Goal: Task Accomplishment & Management: Contribute content

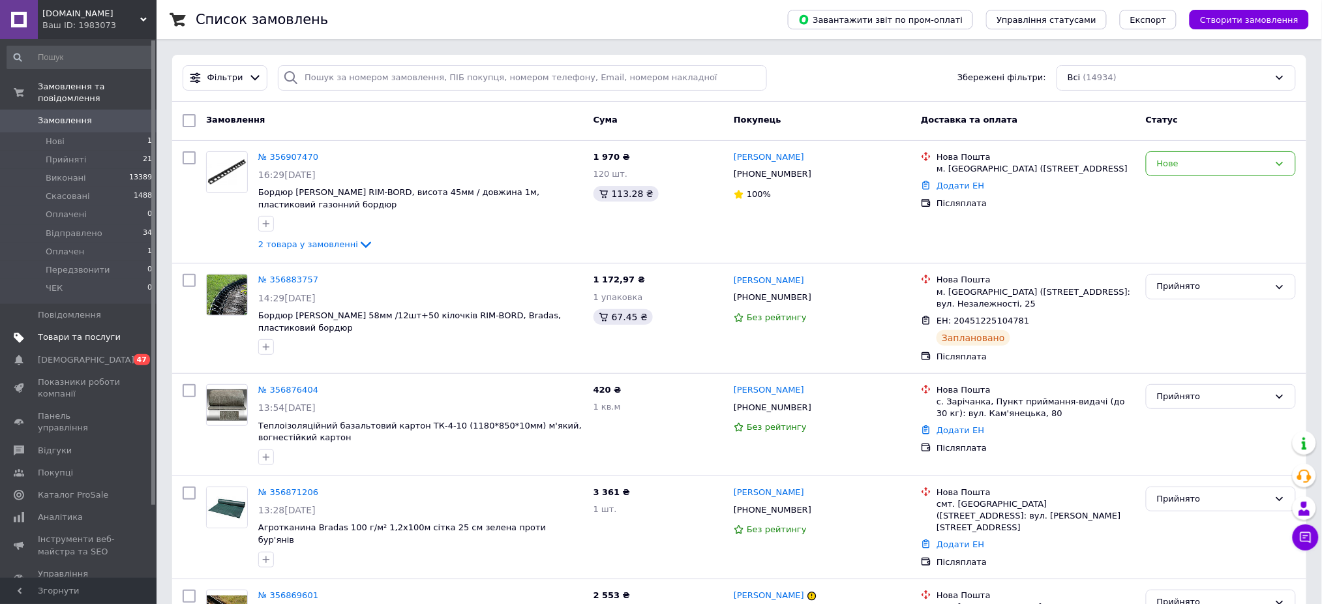
drag, startPoint x: 52, startPoint y: 323, endPoint x: 289, endPoint y: 270, distance: 242.6
click at [52, 331] on span "Товари та послуги" at bounding box center [79, 337] width 83 height 12
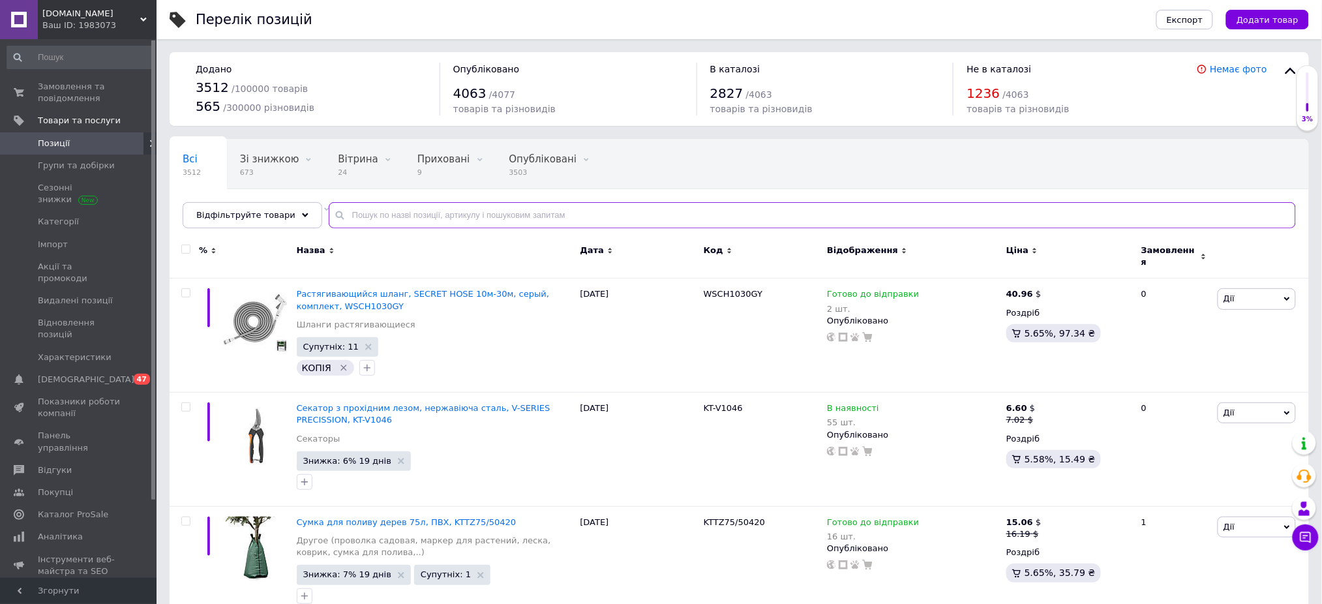
click at [385, 217] on input "text" at bounding box center [812, 215] width 967 height 26
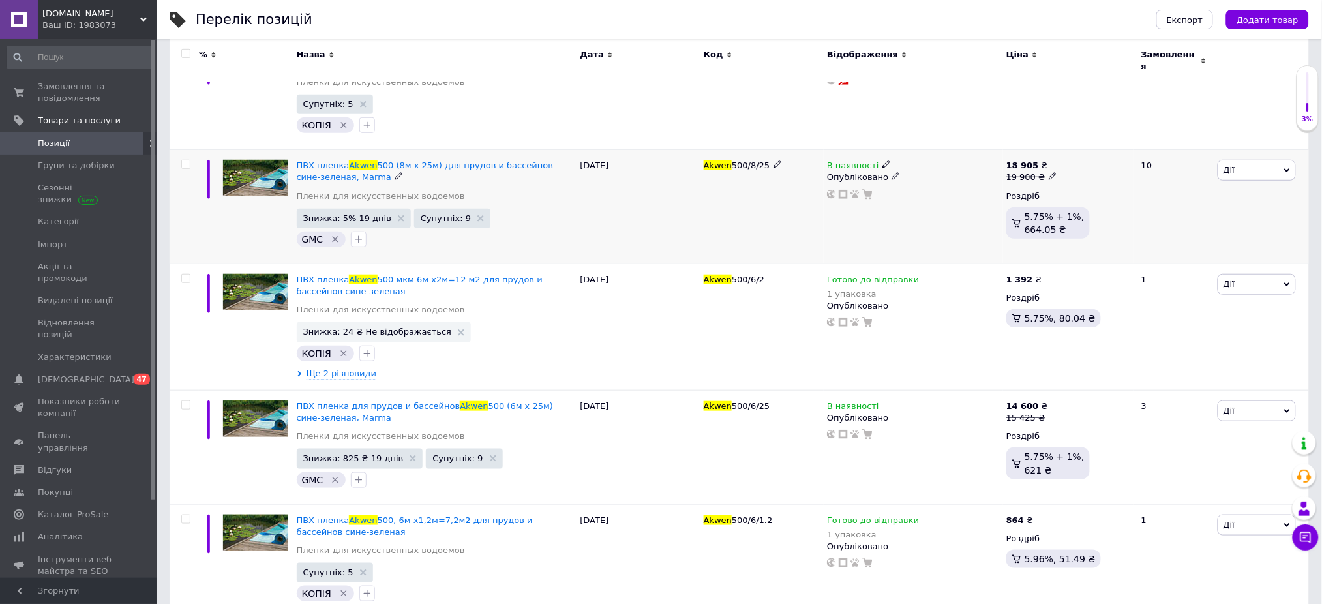
scroll to position [261, 0]
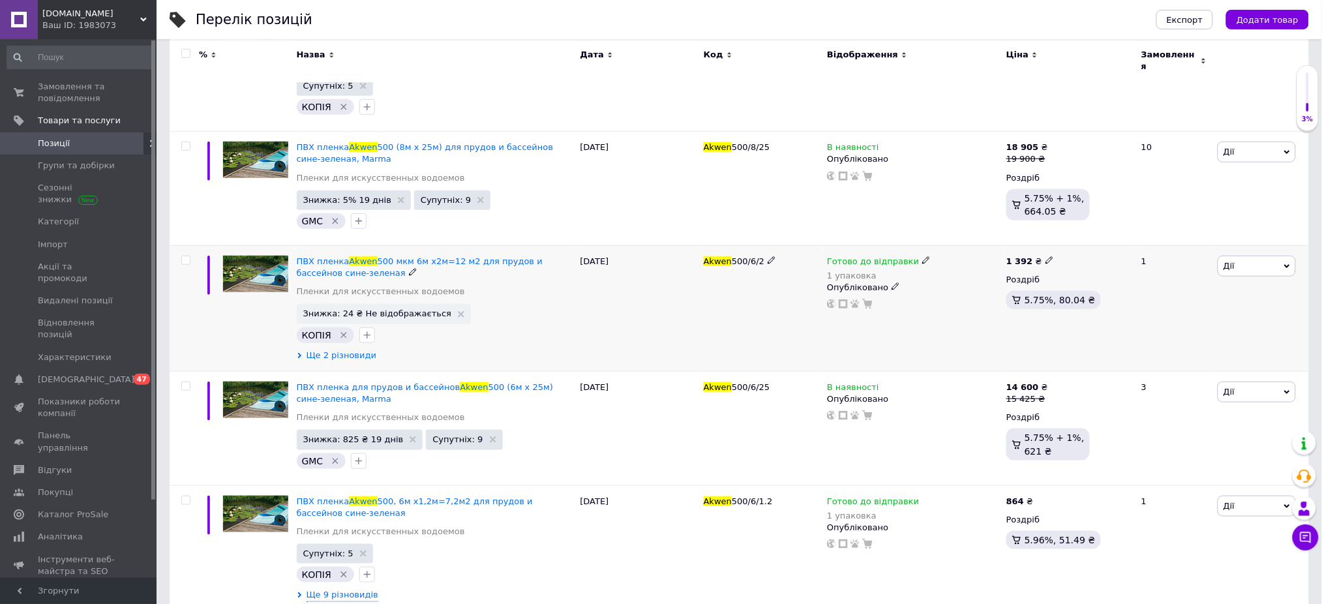
type input "плівка akwen"
click at [300, 353] on use at bounding box center [299, 356] width 4 height 6
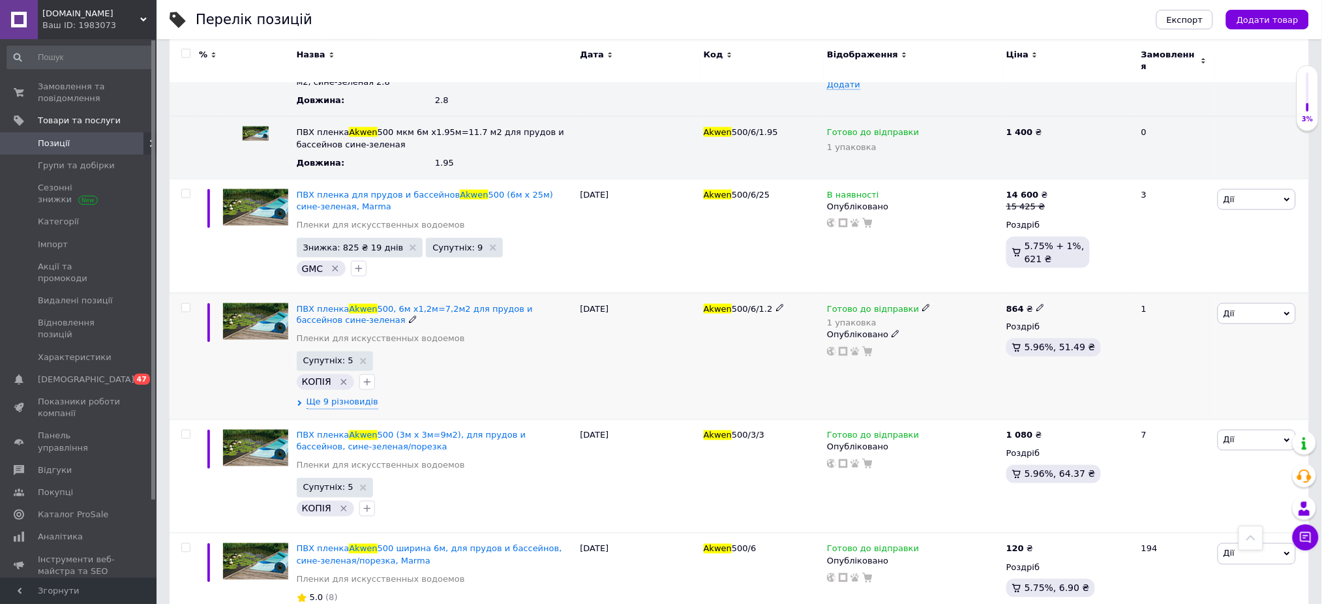
scroll to position [609, 0]
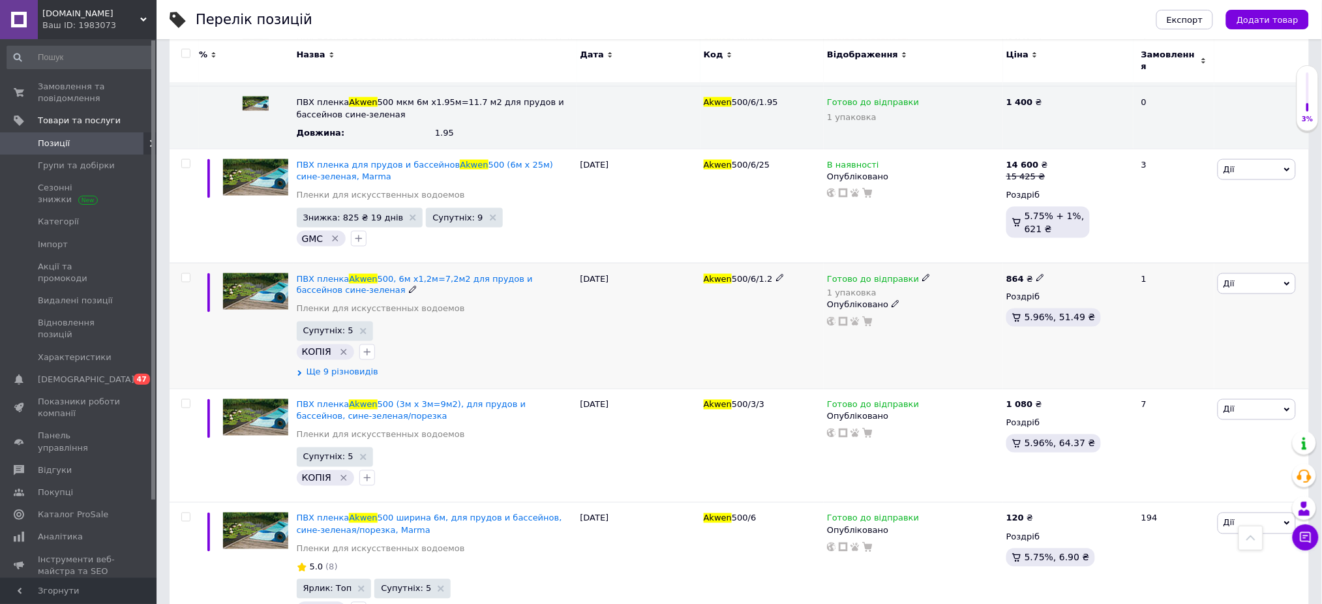
drag, startPoint x: 299, startPoint y: 366, endPoint x: 434, endPoint y: 376, distance: 134.7
click at [300, 370] on use at bounding box center [299, 373] width 4 height 6
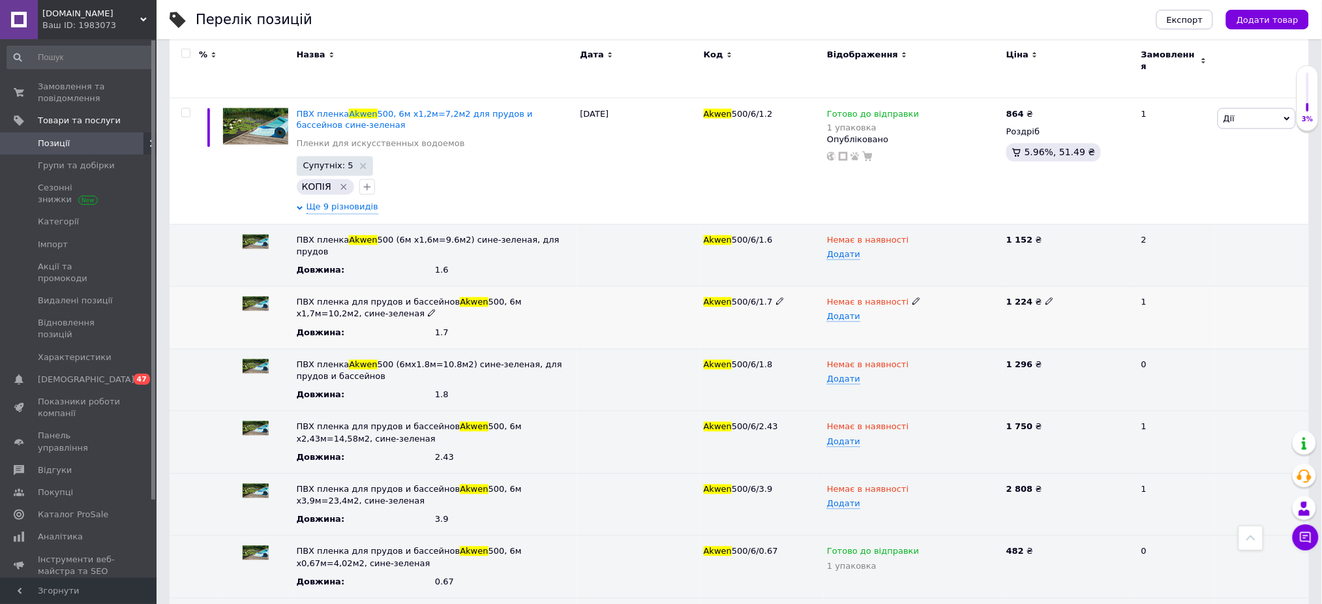
scroll to position [783, 0]
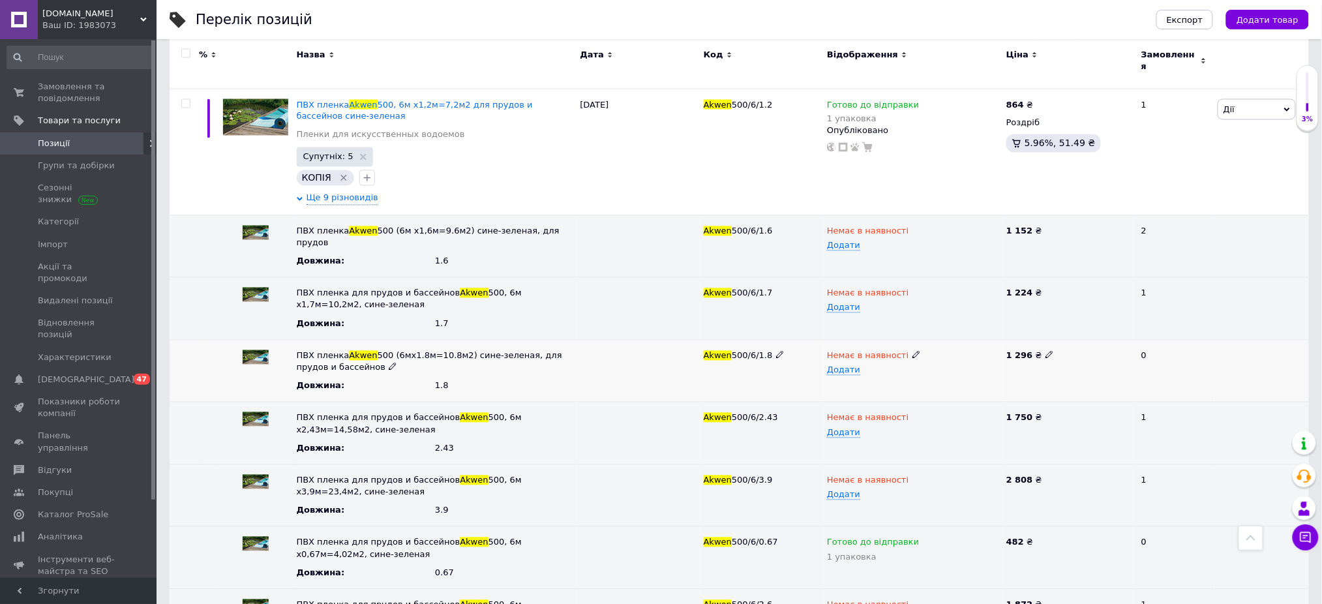
click at [912, 351] on icon at bounding box center [916, 355] width 8 height 8
click at [867, 408] on li "Готово до відправки" at bounding box center [910, 417] width 177 height 18
click at [845, 365] on span "Додати" at bounding box center [843, 370] width 33 height 10
type input "1"
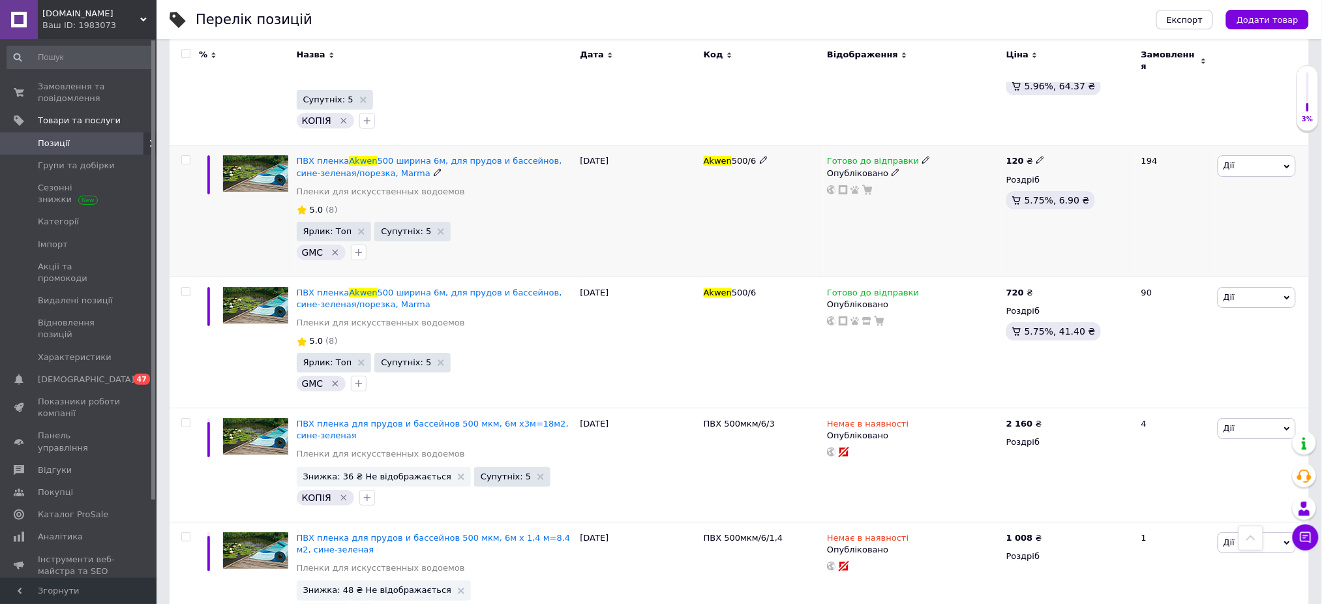
scroll to position [1541, 0]
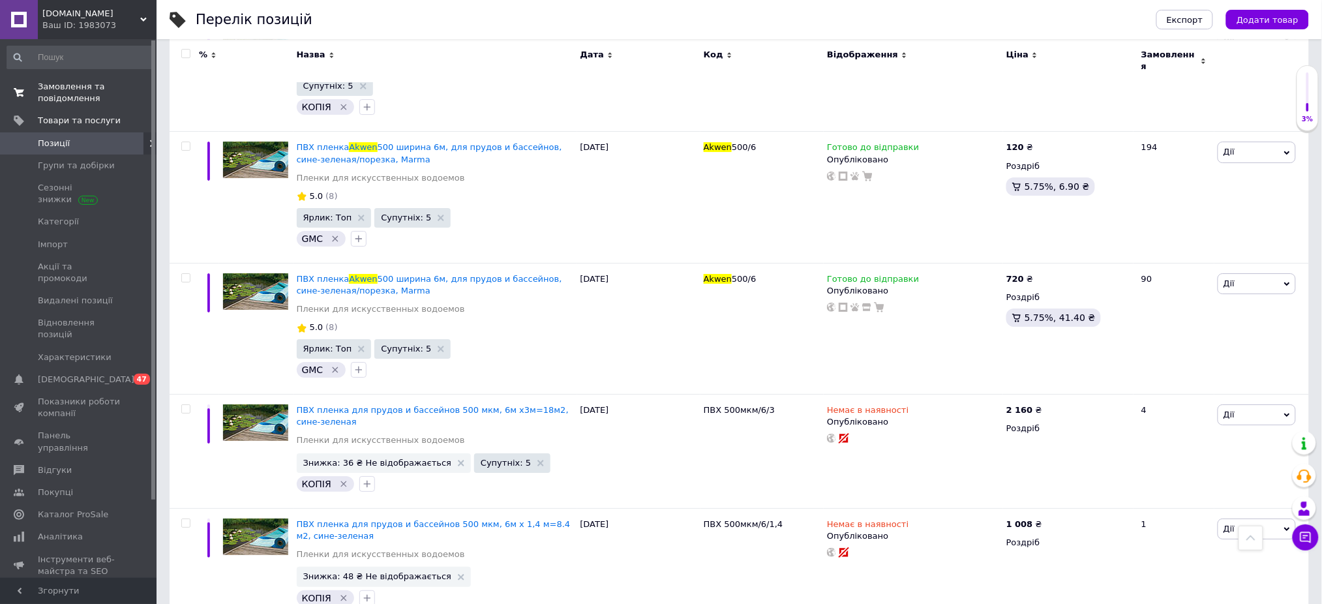
click at [78, 90] on span "Замовлення та повідомлення" at bounding box center [79, 92] width 83 height 23
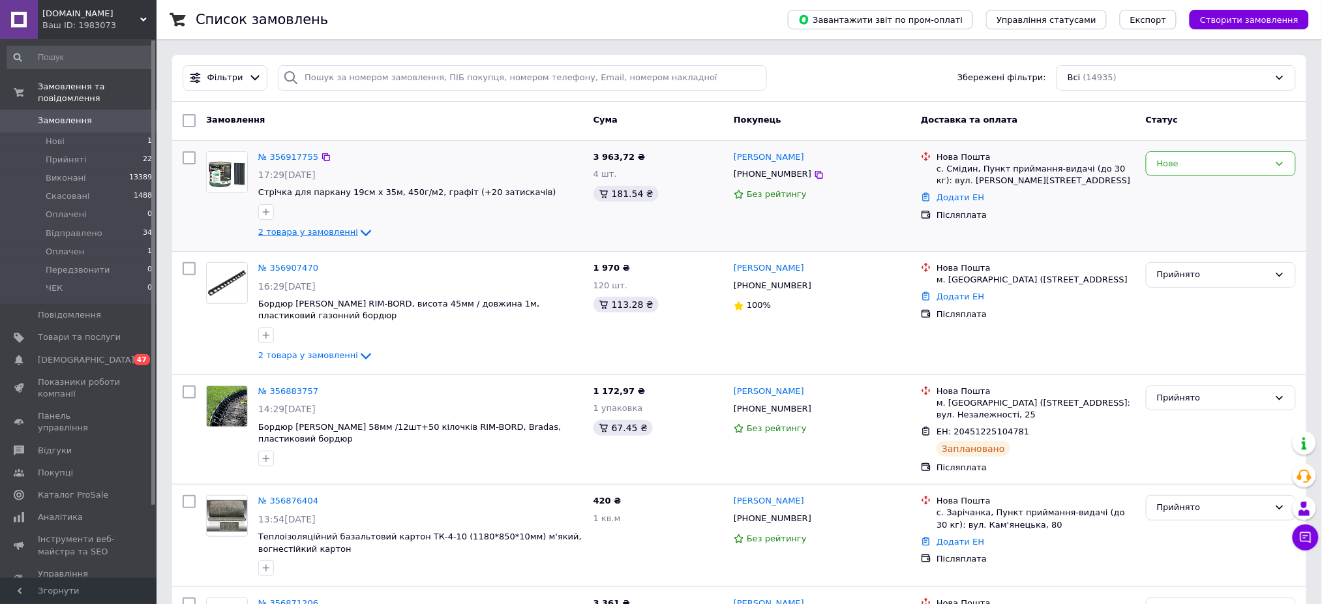
click at [358, 231] on icon at bounding box center [366, 233] width 16 height 16
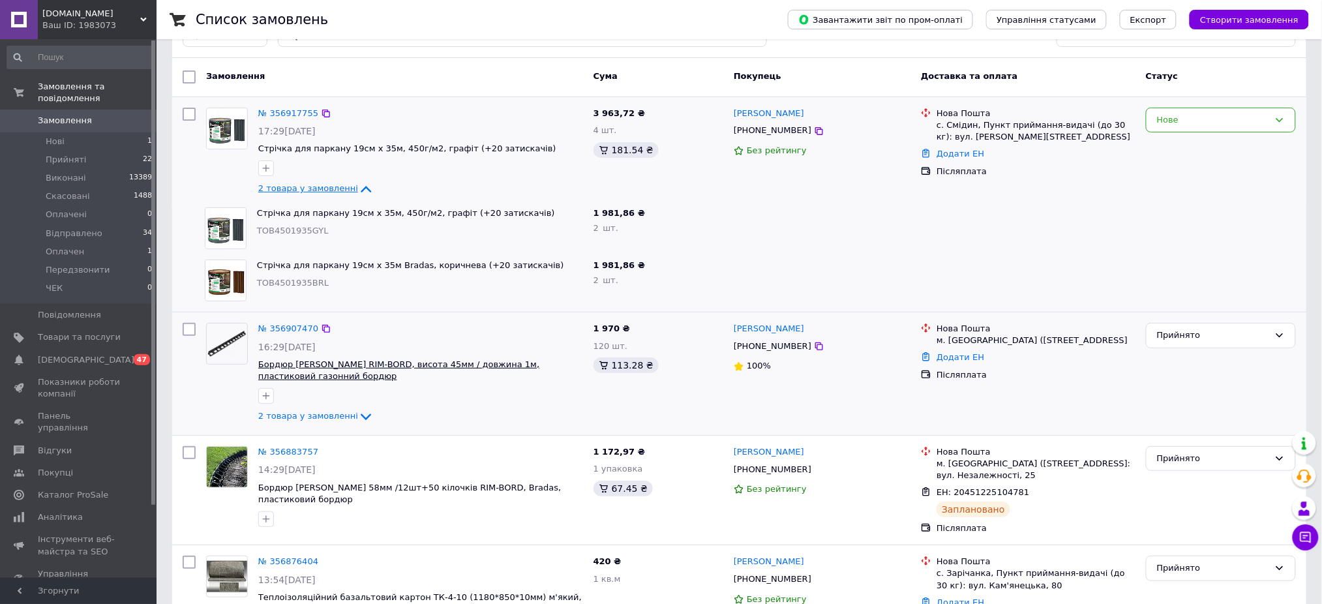
scroll to position [87, 0]
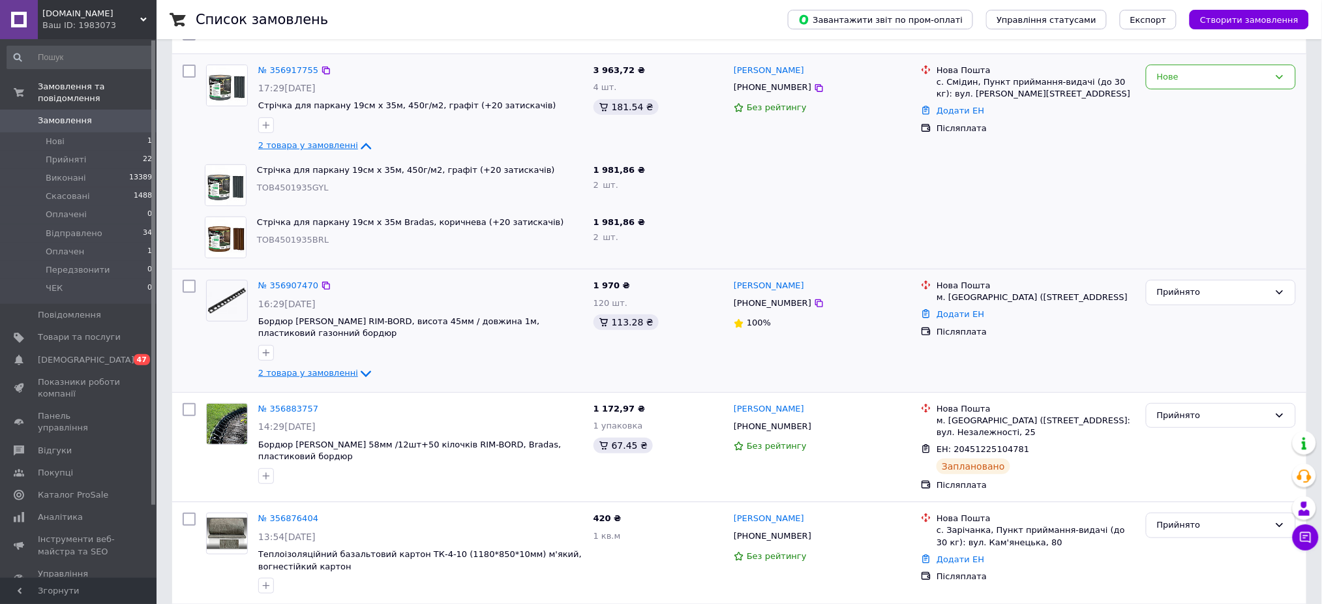
click at [358, 366] on icon at bounding box center [366, 374] width 16 height 16
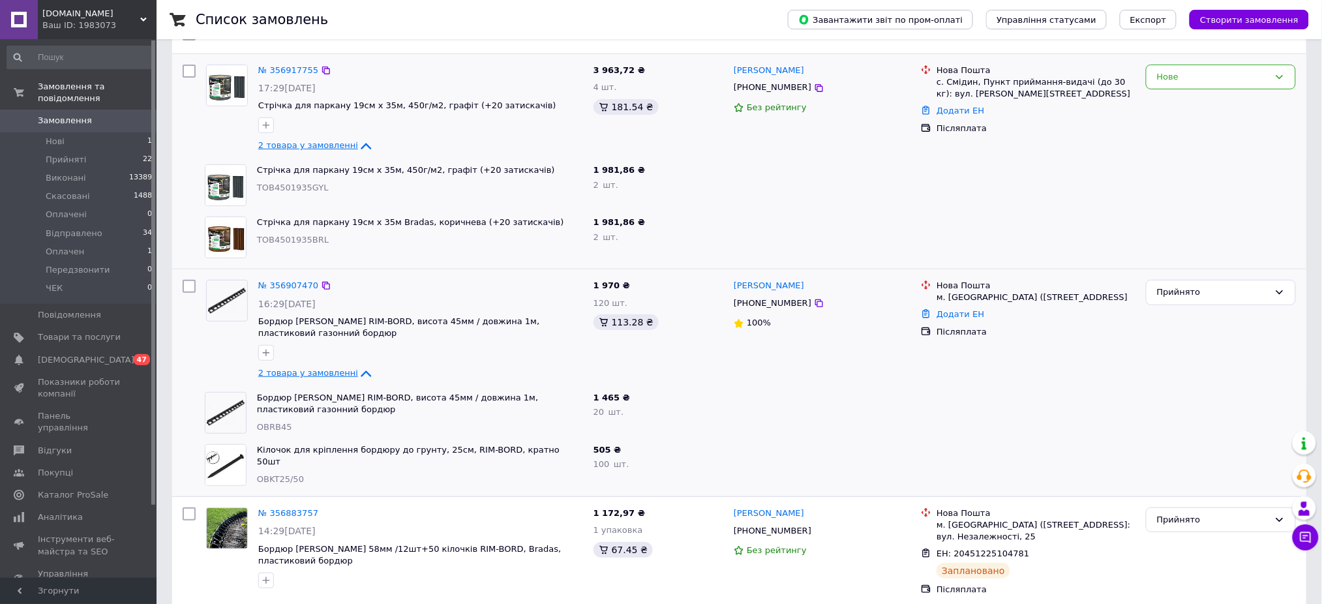
click at [358, 369] on icon at bounding box center [366, 374] width 16 height 16
